Goal: Find specific page/section: Find specific page/section

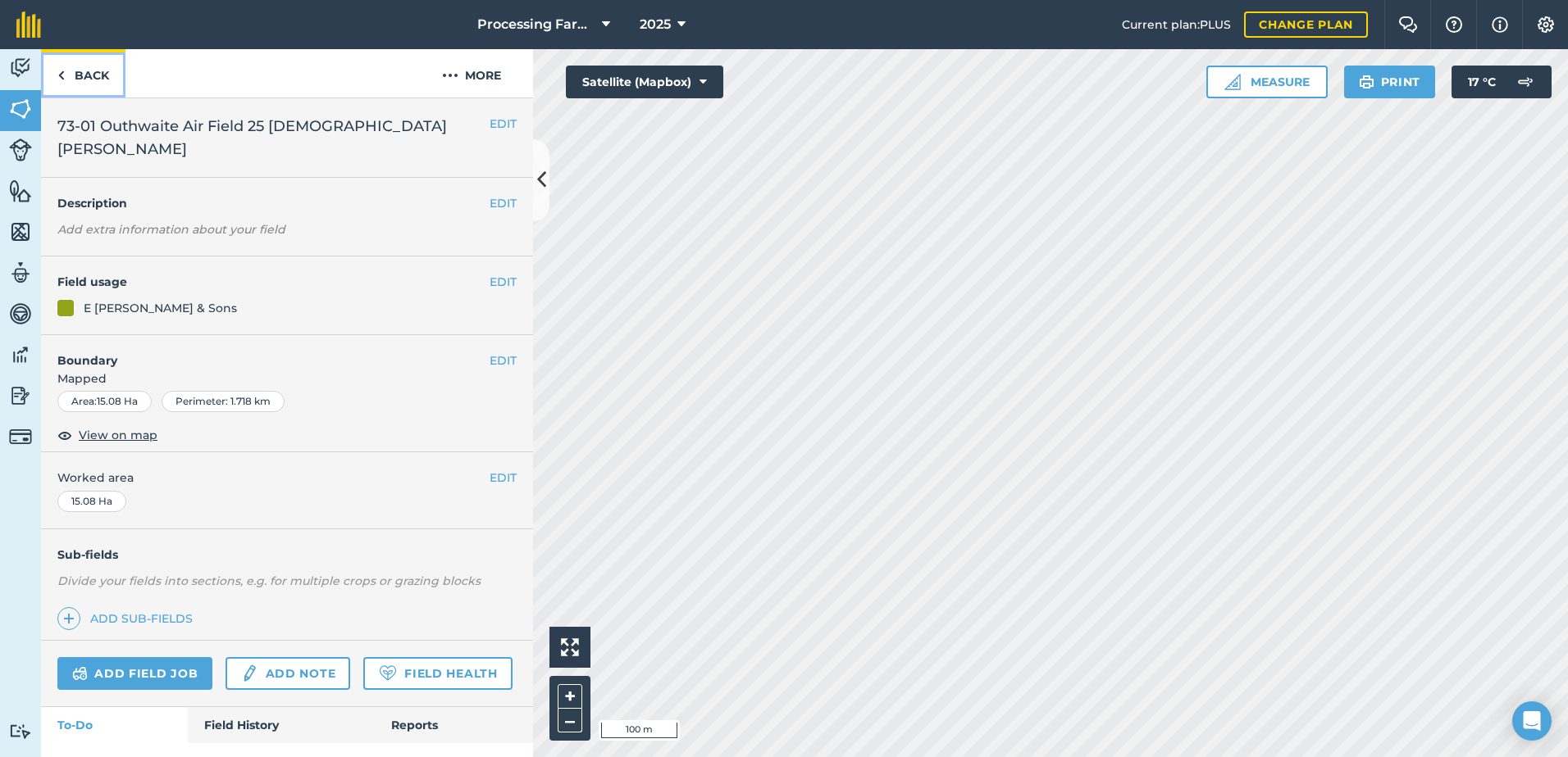
click at [95, 80] on link "Back" at bounding box center [83, 73] width 84 height 48
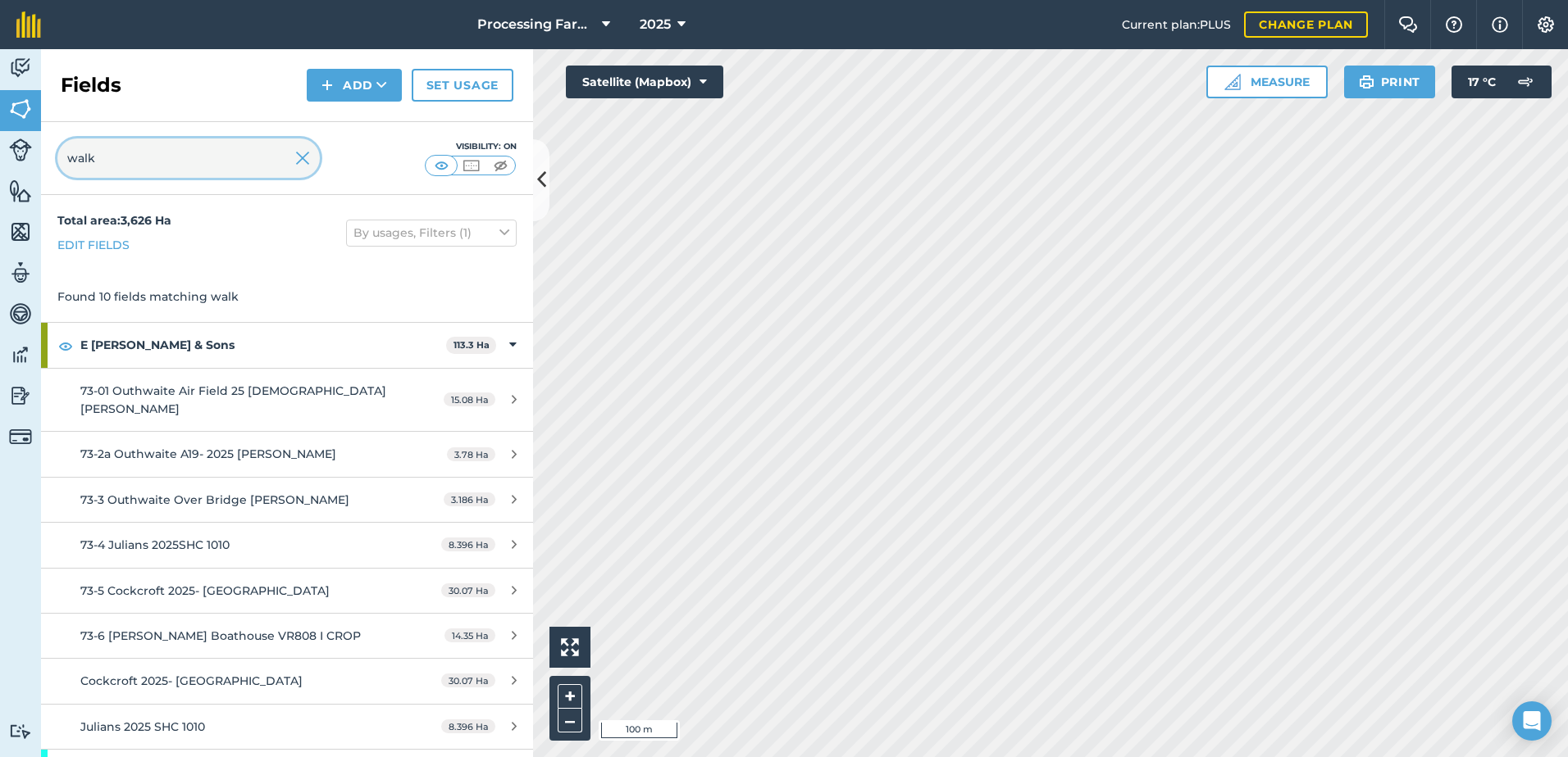
drag, startPoint x: 71, startPoint y: 157, endPoint x: 52, endPoint y: 158, distance: 19.0
click at [52, 158] on div "walk Visibility: On" at bounding box center [287, 158] width 492 height 73
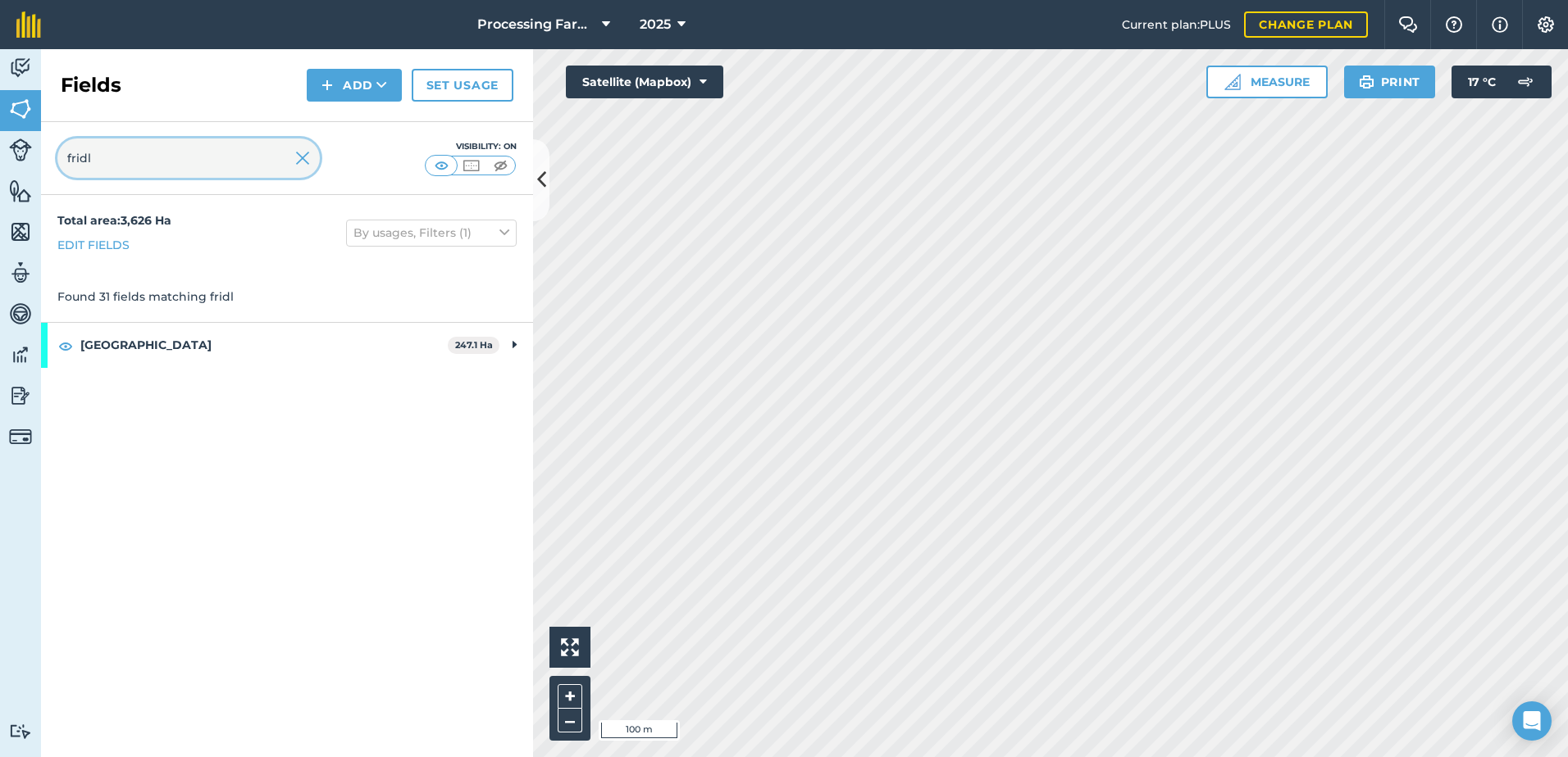
type input "fridl"
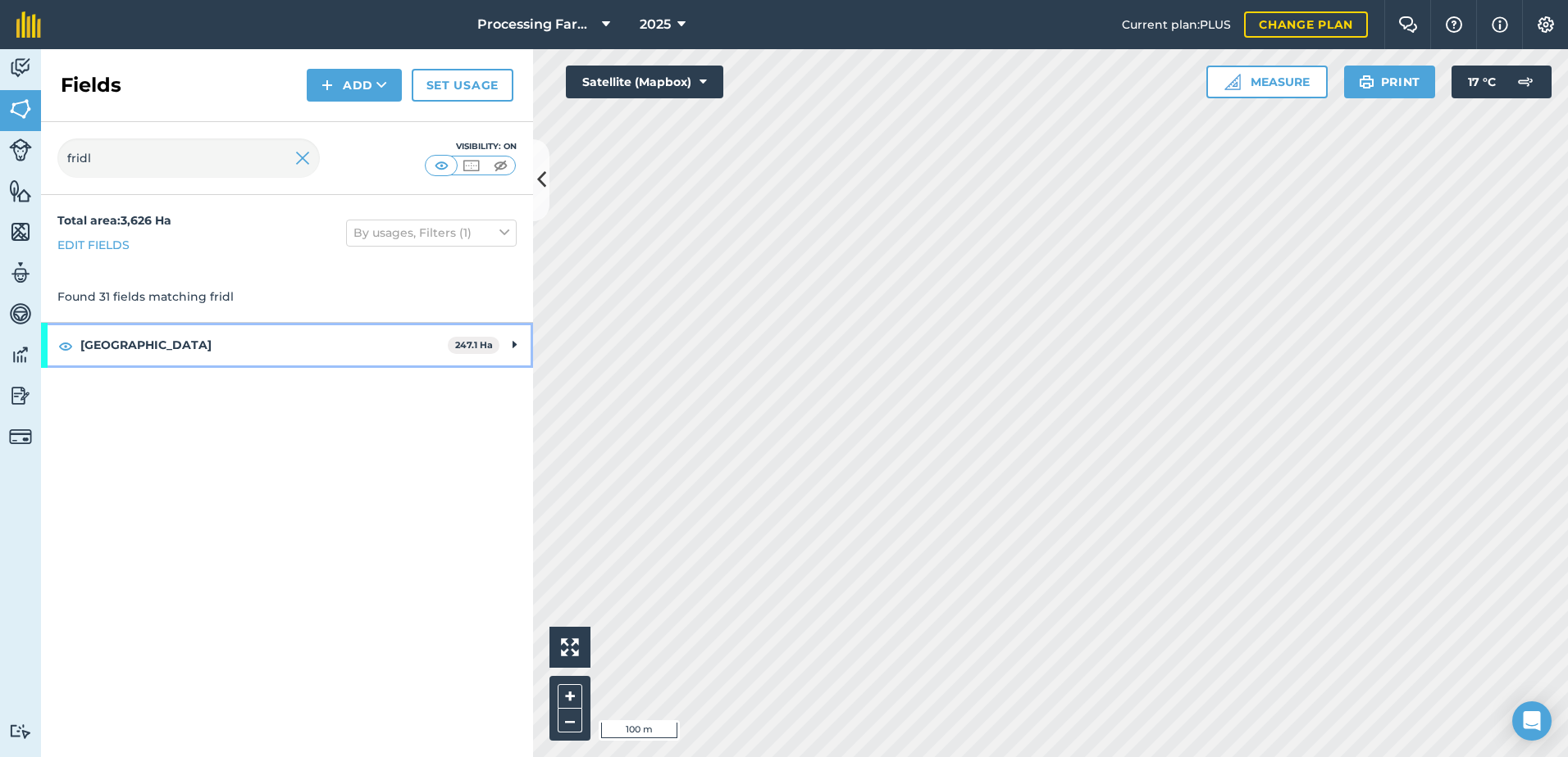
click at [95, 344] on strong "[GEOGRAPHIC_DATA]" at bounding box center [263, 345] width 367 height 45
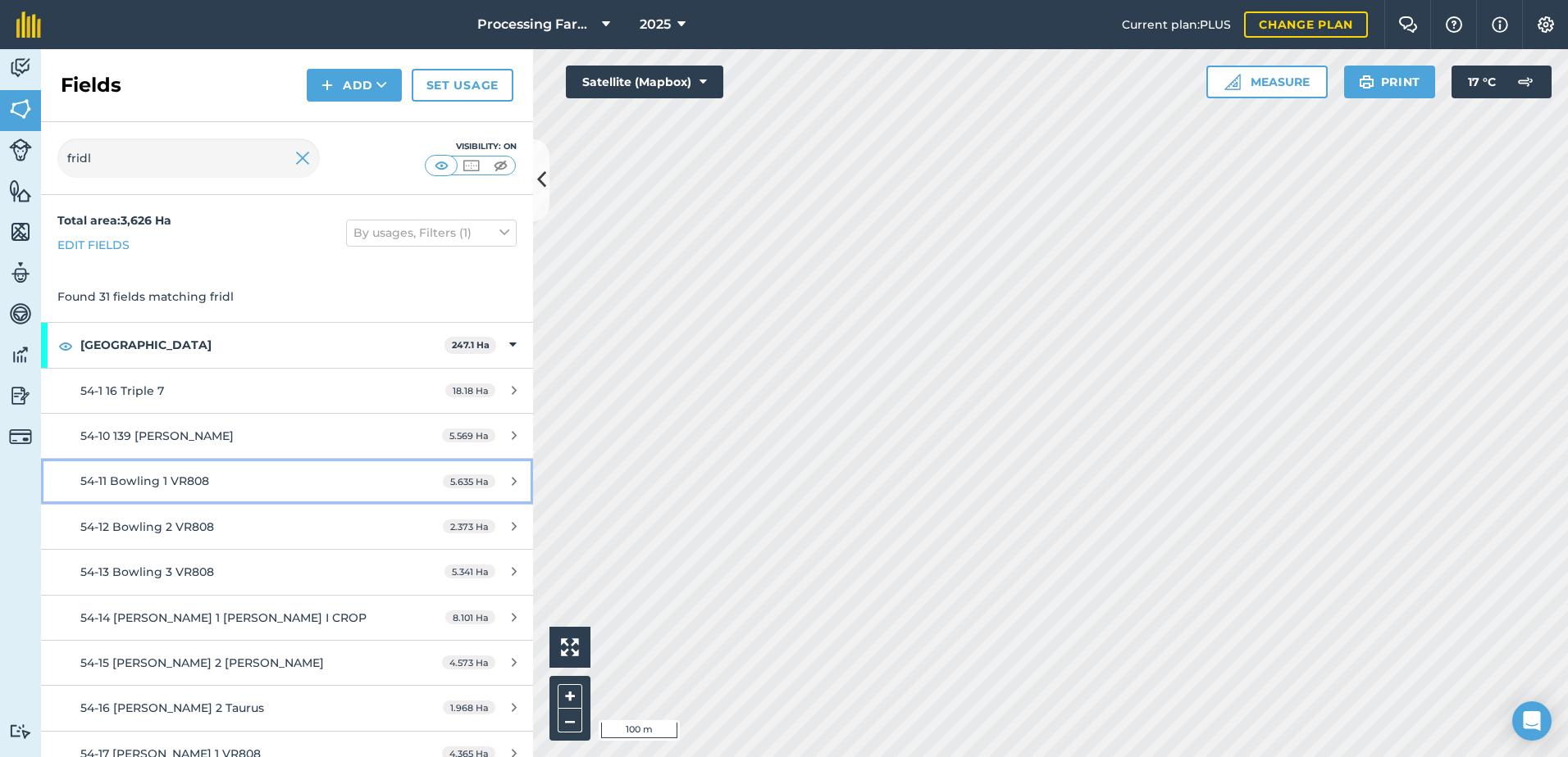
click at [208, 479] on div "54-11 Bowling 1 VR808" at bounding box center [234, 480] width 309 height 18
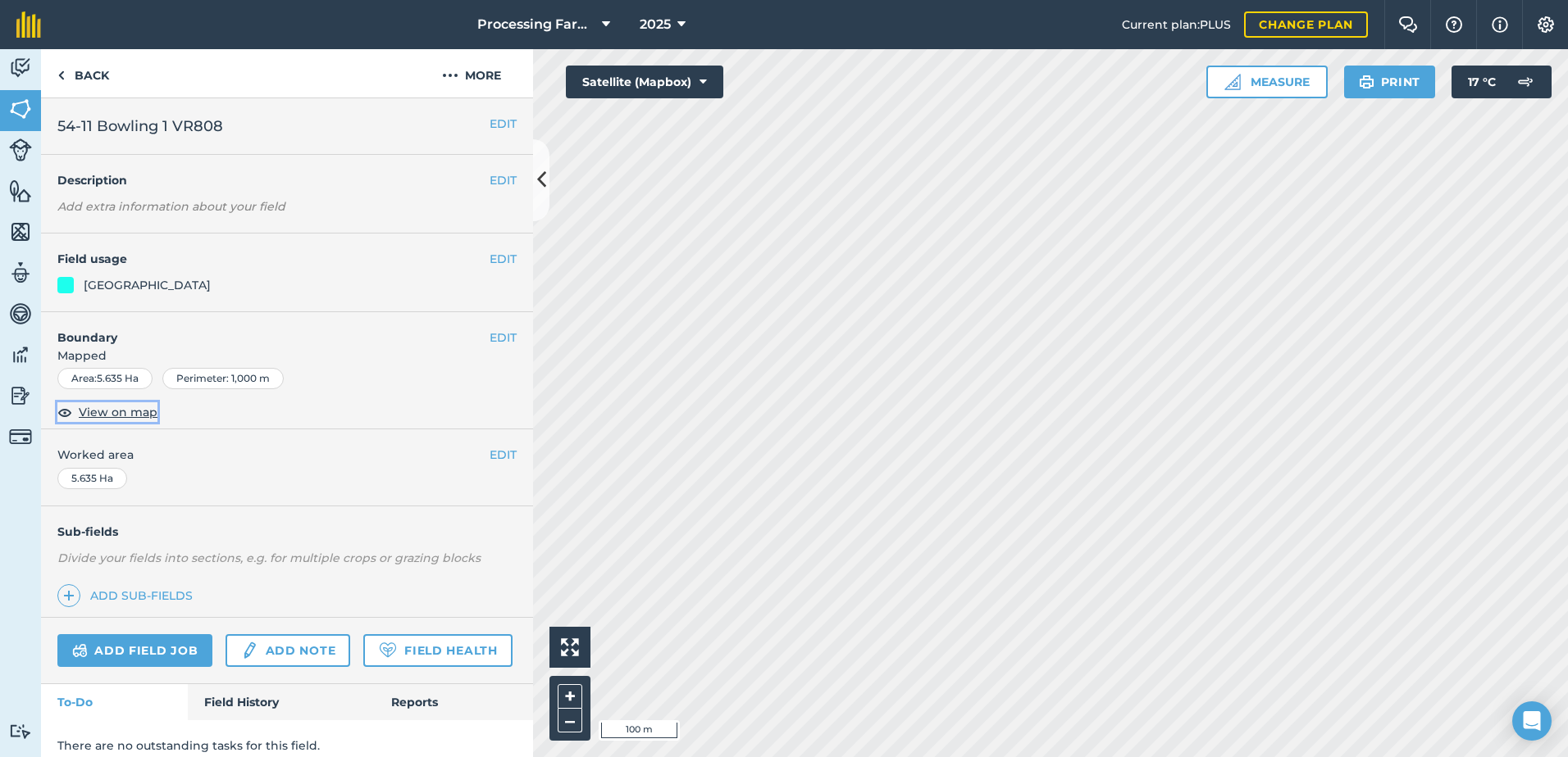
click at [127, 411] on span "View on map" at bounding box center [119, 412] width 79 height 18
click at [78, 85] on link "Back" at bounding box center [83, 73] width 84 height 48
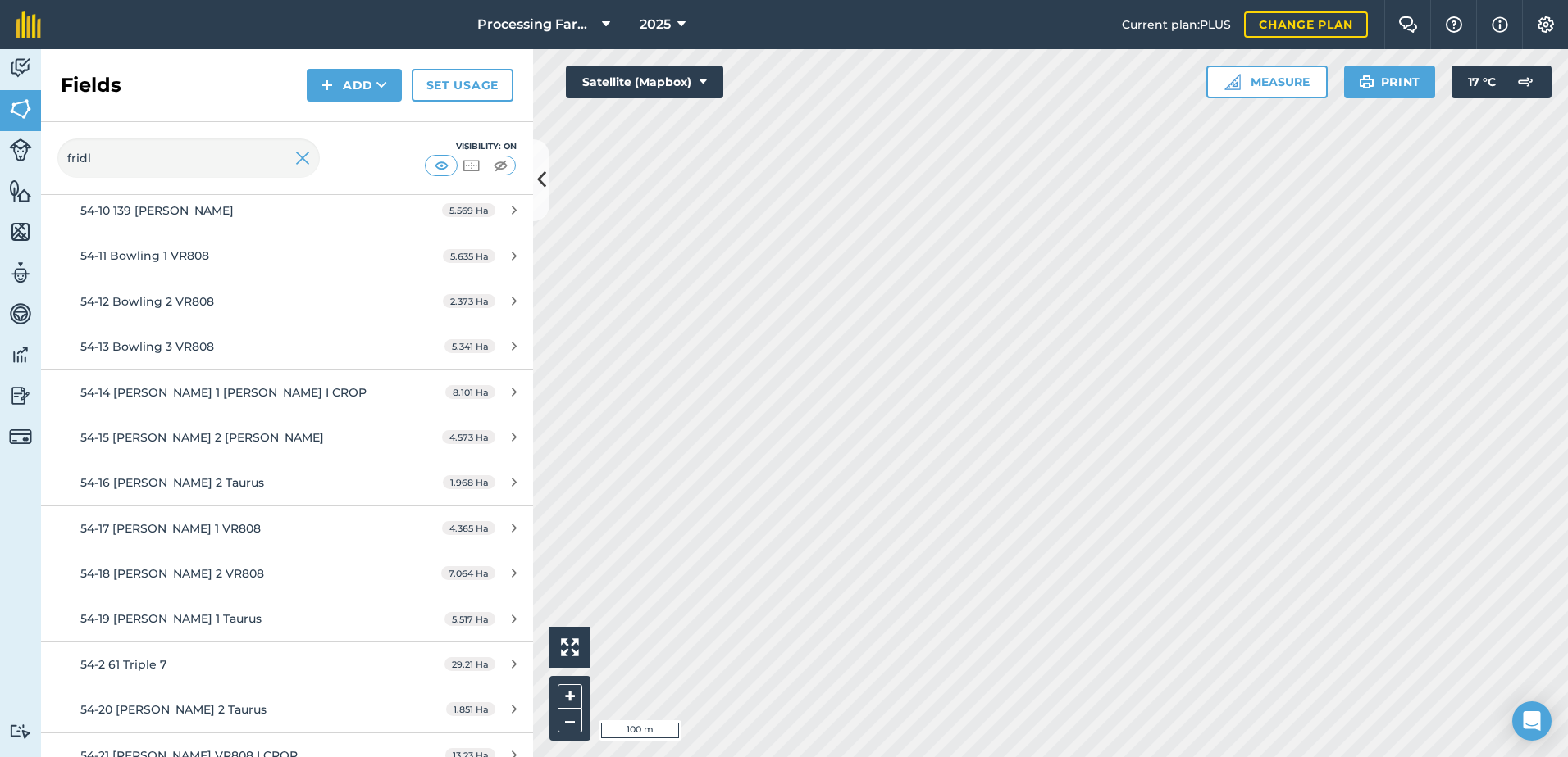
scroll to position [246, 0]
